Goal: Find specific page/section: Find specific page/section

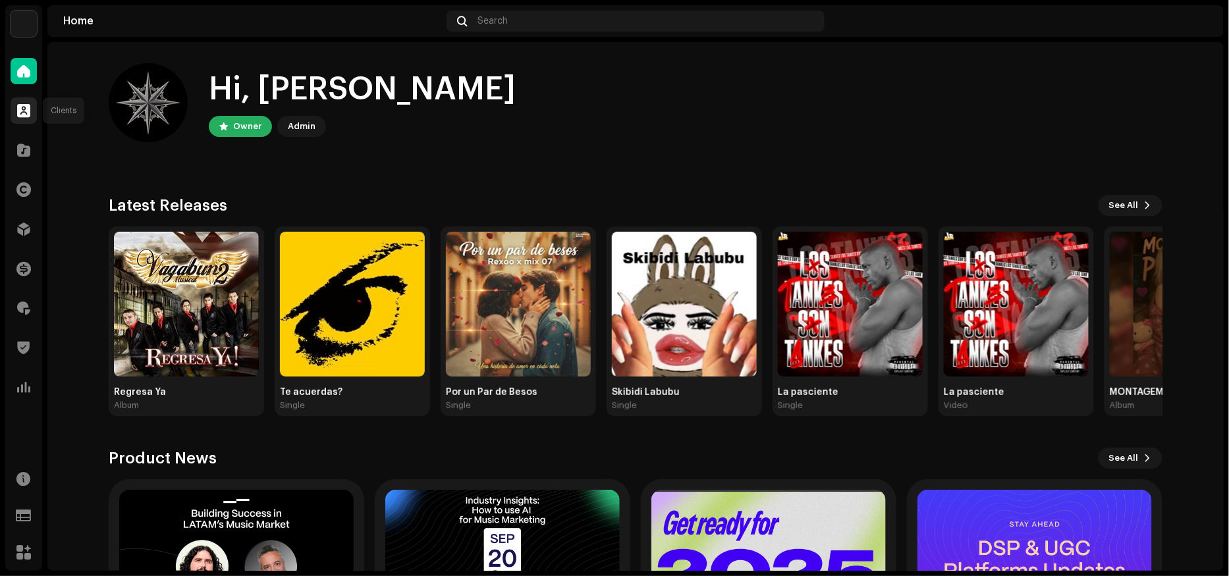
click at [27, 109] on span at bounding box center [23, 110] width 13 height 11
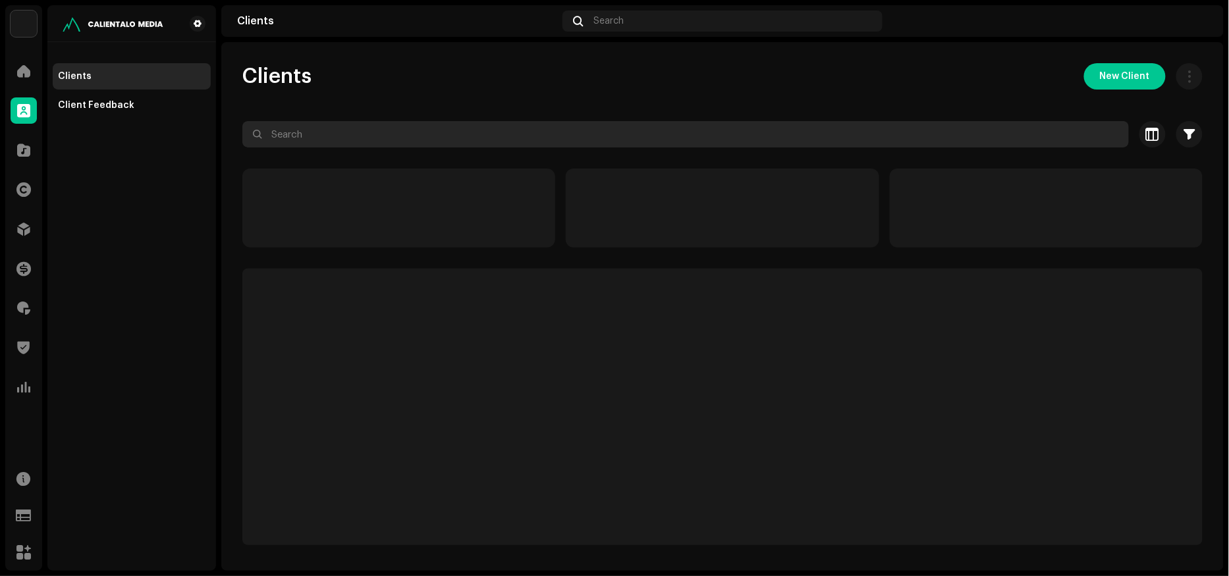
click at [360, 130] on input "text" at bounding box center [685, 134] width 887 height 26
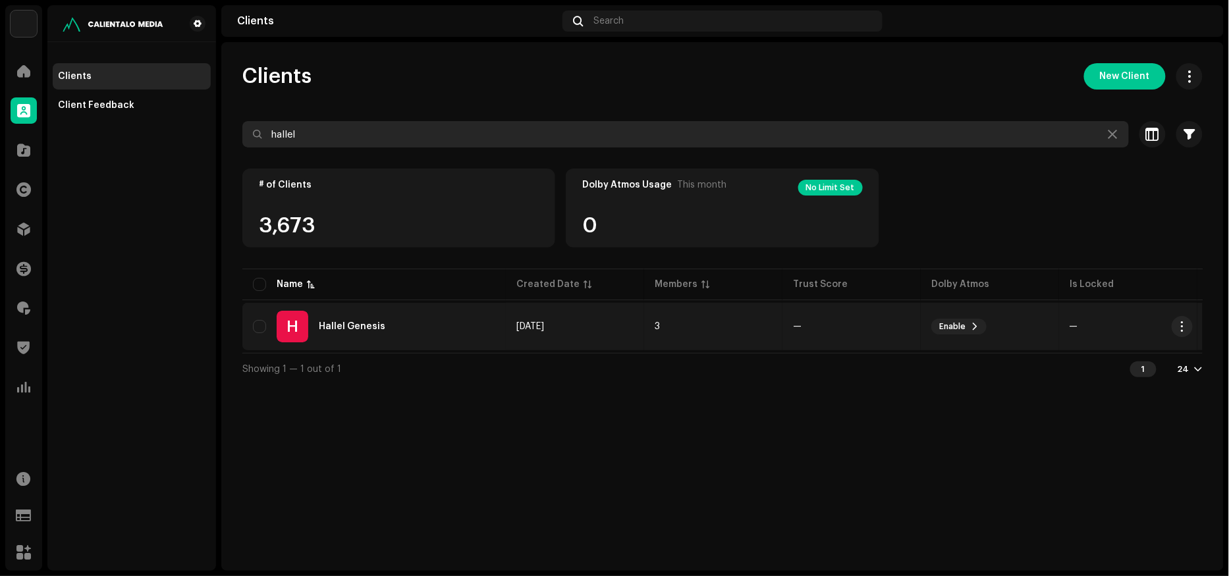
type input "hallel"
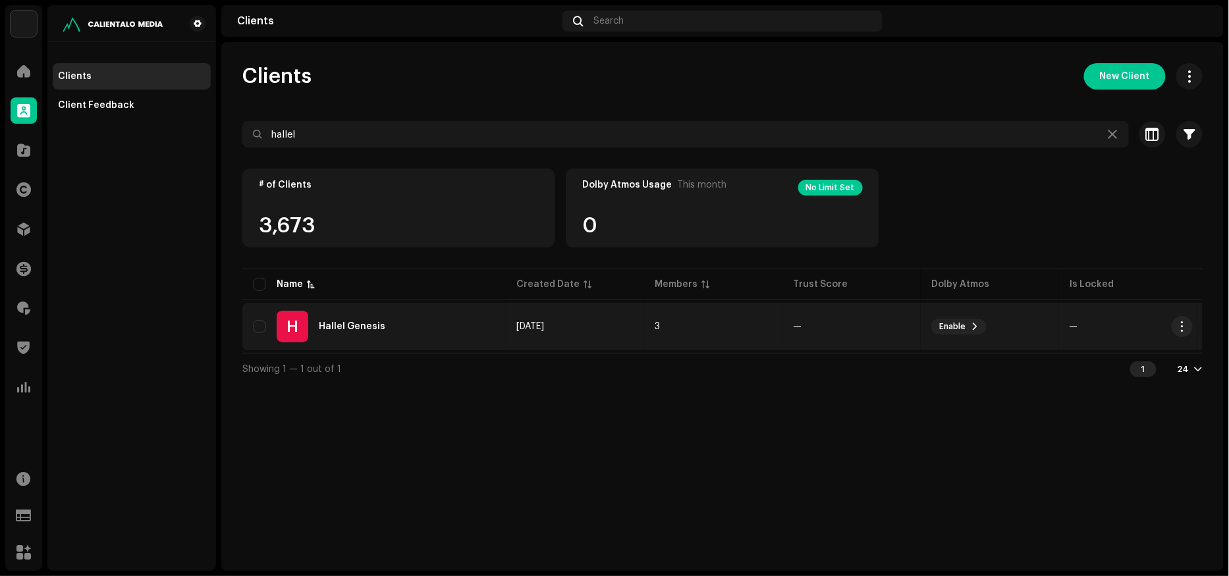
click at [418, 321] on div "H Hallel Genesis" at bounding box center [374, 327] width 242 height 32
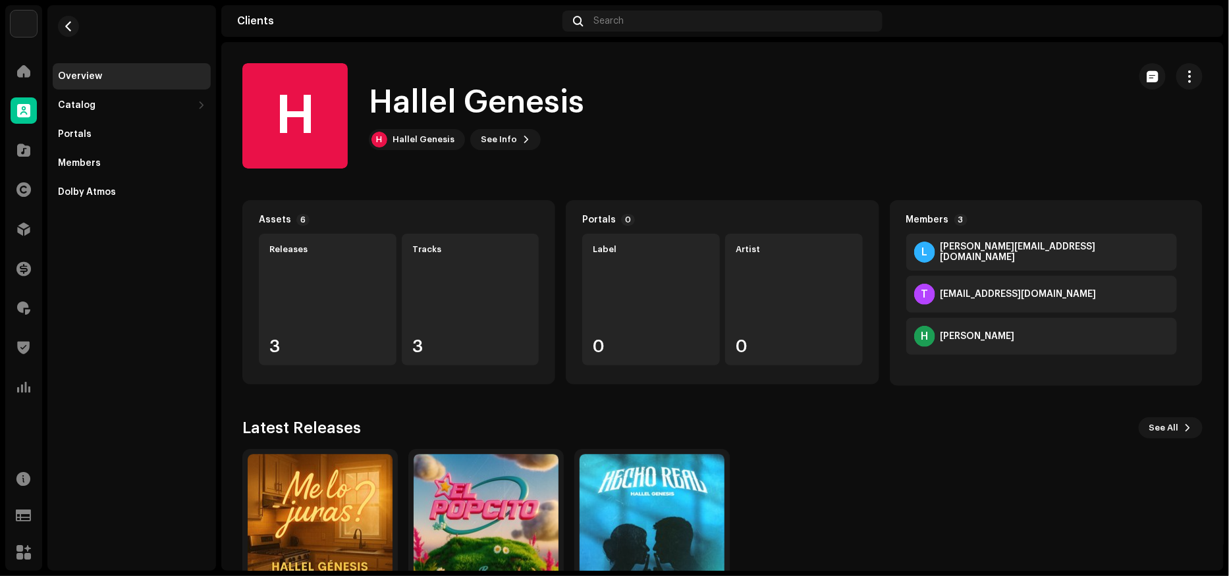
click at [953, 293] on div "[EMAIL_ADDRESS][DOMAIN_NAME]" at bounding box center [1019, 294] width 156 height 11
click at [1184, 80] on span "button" at bounding box center [1190, 76] width 13 height 11
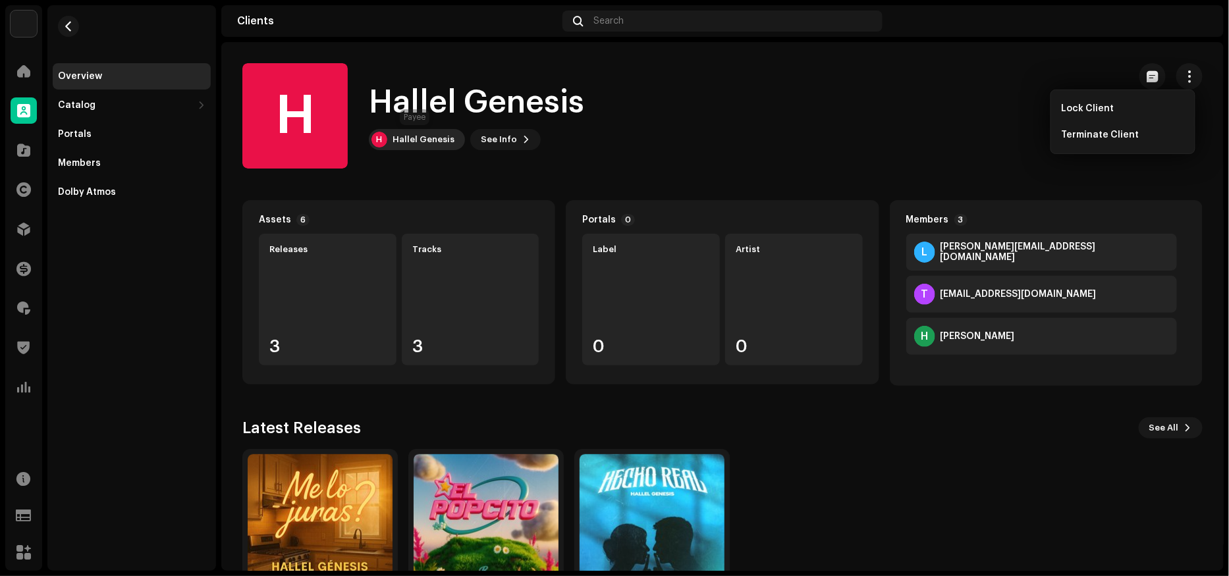
click at [409, 142] on div "Hallel Genesis" at bounding box center [424, 139] width 62 height 11
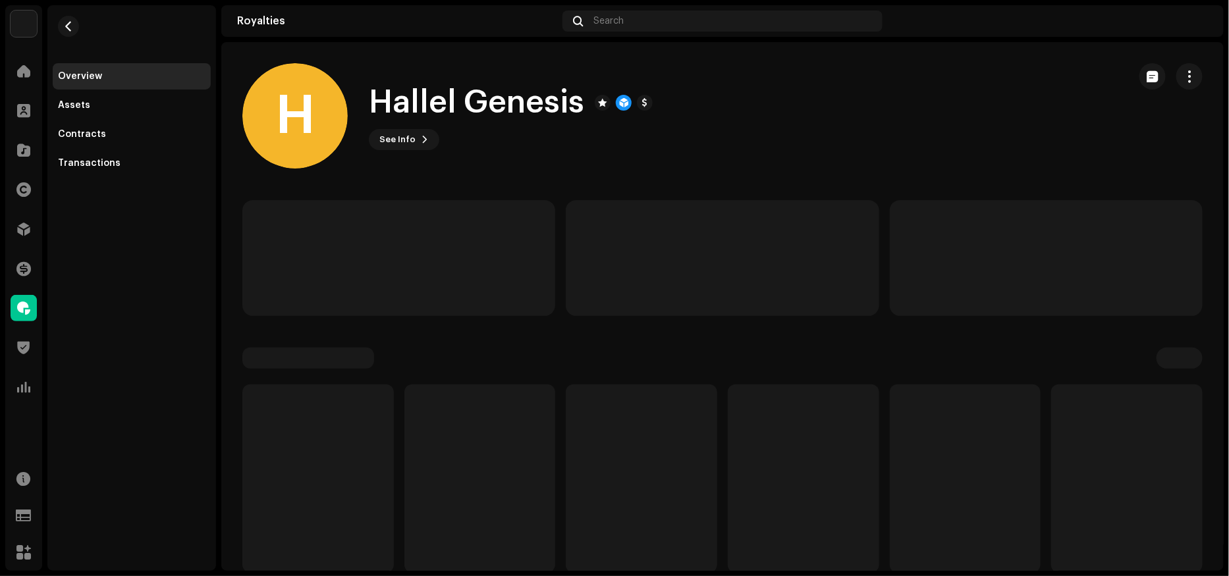
click at [1184, 77] on span "button" at bounding box center [1190, 76] width 13 height 11
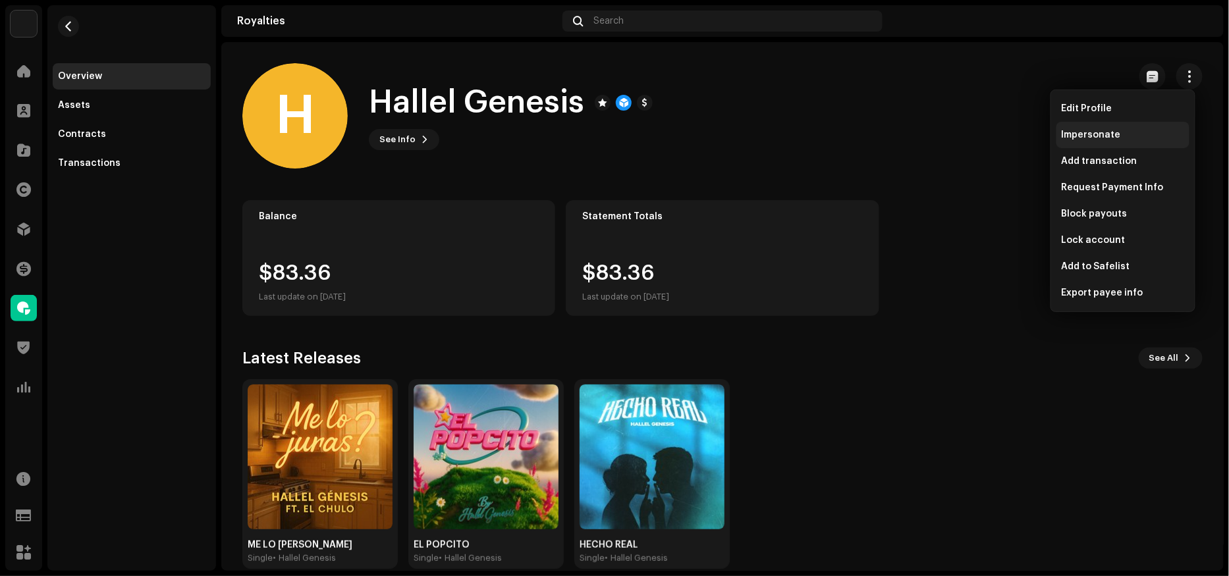
click at [1080, 136] on span "Impersonate" at bounding box center [1091, 135] width 59 height 11
